Goal: Information Seeking & Learning: Learn about a topic

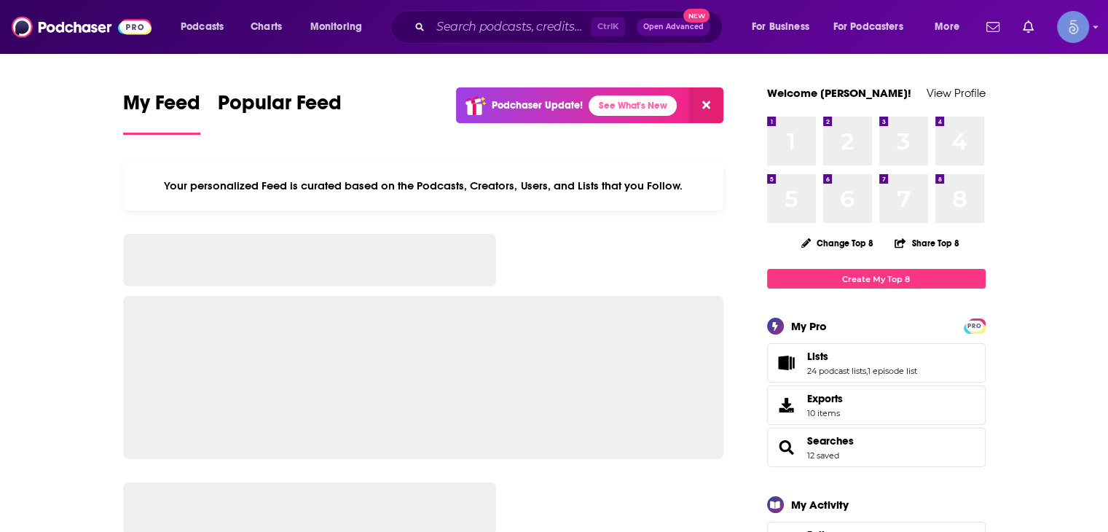
click at [486, 29] on input "Search podcasts, credits, & more..." at bounding box center [511, 26] width 160 height 23
click at [562, 38] on div "Ctrl K Open Advanced New" at bounding box center [556, 27] width 332 height 34
click at [569, 26] on input "Search podcasts, credits, & more..." at bounding box center [511, 26] width 160 height 23
click at [609, 39] on div "Ctrl K Open Advanced New" at bounding box center [556, 27] width 332 height 34
click at [522, 34] on input "Search podcasts, credits, & more..." at bounding box center [511, 26] width 160 height 23
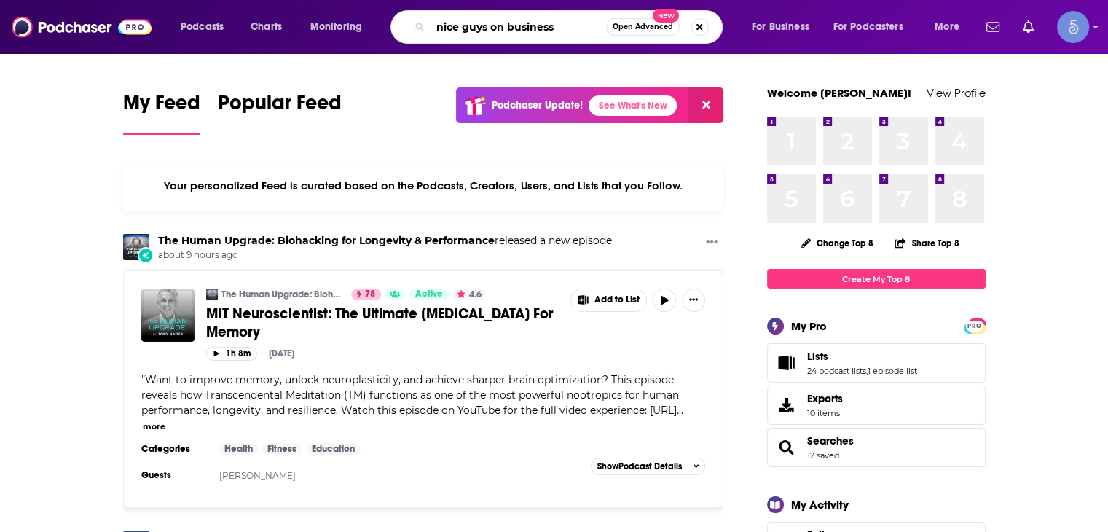
type input "nice guys on business"
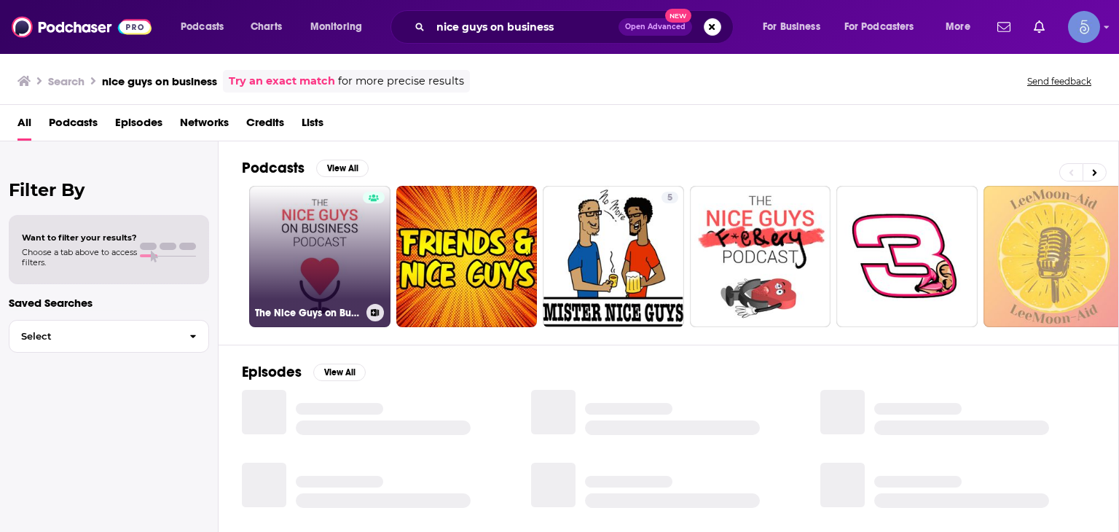
click at [358, 234] on link "The Nice Guys on Business" at bounding box center [319, 256] width 141 height 141
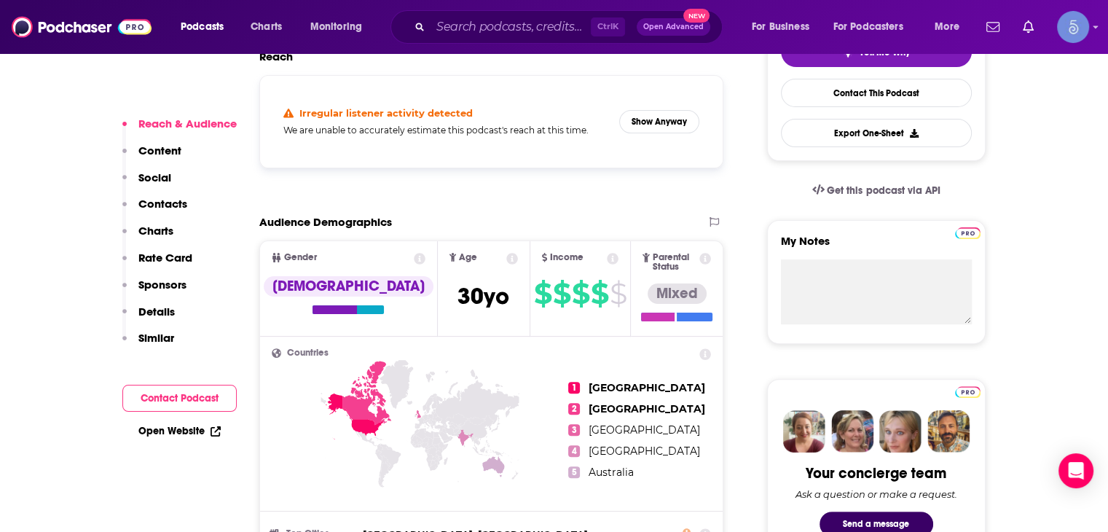
scroll to position [291, 0]
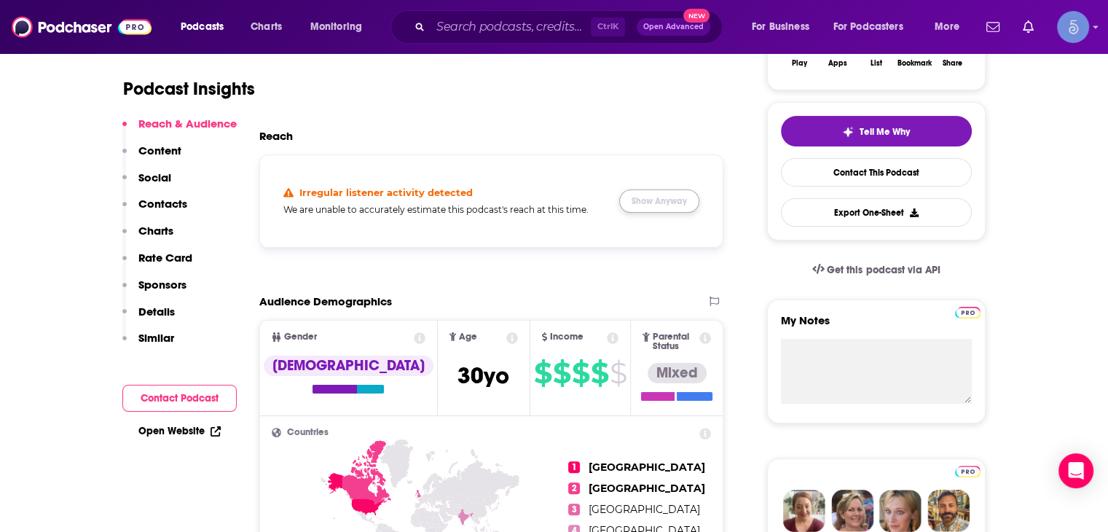
click at [655, 197] on button "Show Anyway" at bounding box center [659, 200] width 80 height 23
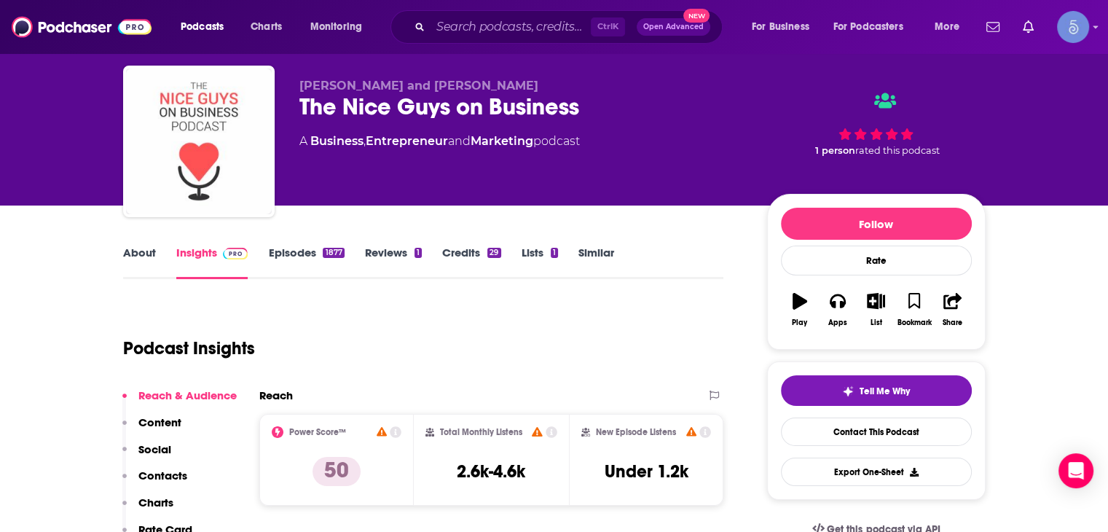
scroll to position [0, 0]
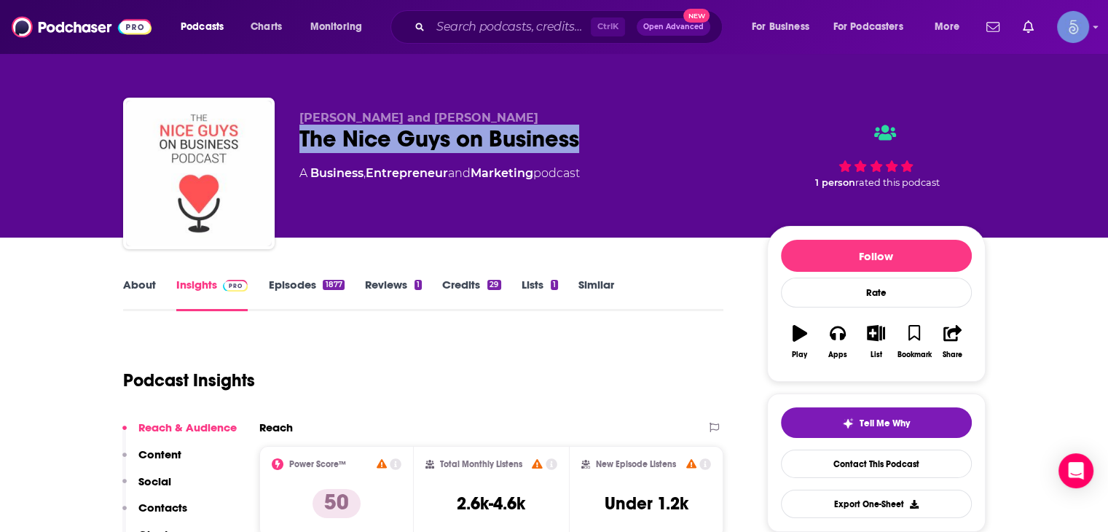
drag, startPoint x: 597, startPoint y: 135, endPoint x: 293, endPoint y: 136, distance: 304.5
click at [293, 136] on div "[PERSON_NAME] and [PERSON_NAME] The Nice Guys on Business A Business , Entrepre…" at bounding box center [554, 176] width 863 height 157
copy h2 "The Nice Guys on Business"
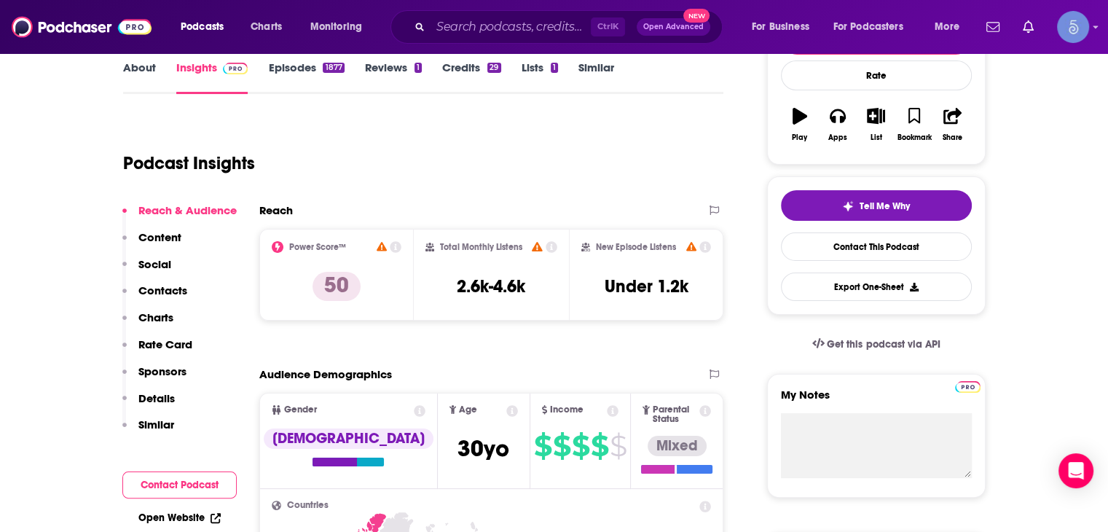
scroll to position [291, 0]
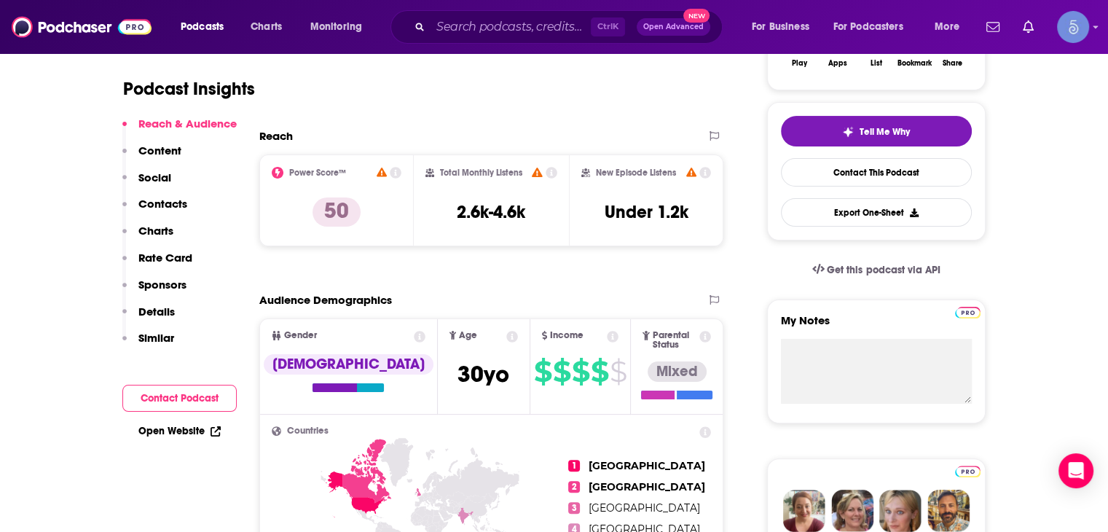
click at [0, 43] on div "Podcasts Charts Monitoring Ctrl K Open Advanced New For Business For Podcasters…" at bounding box center [554, 27] width 1108 height 54
